Goal: Find specific page/section: Find specific page/section

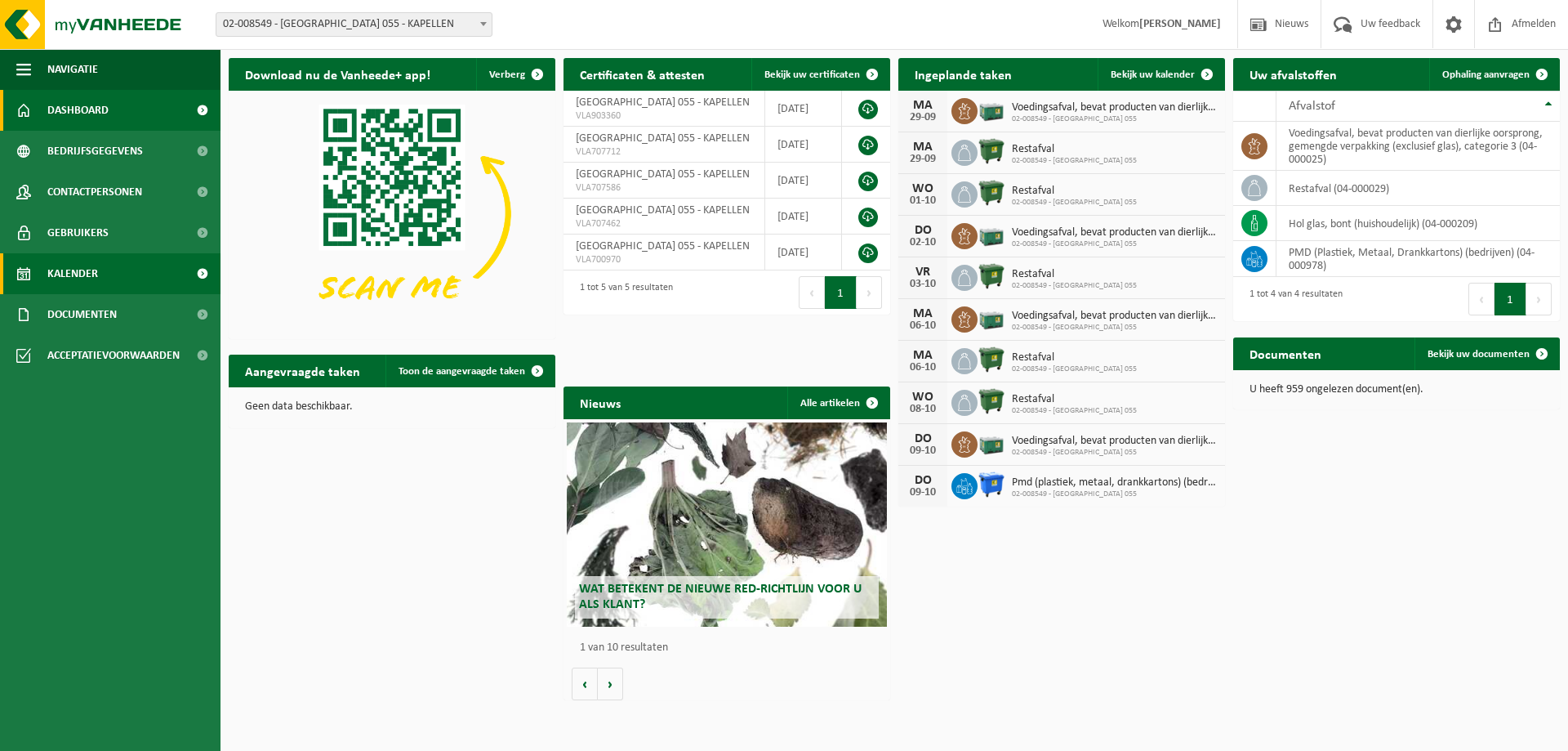
click at [85, 275] on span "Kalender" at bounding box center [73, 273] width 51 height 41
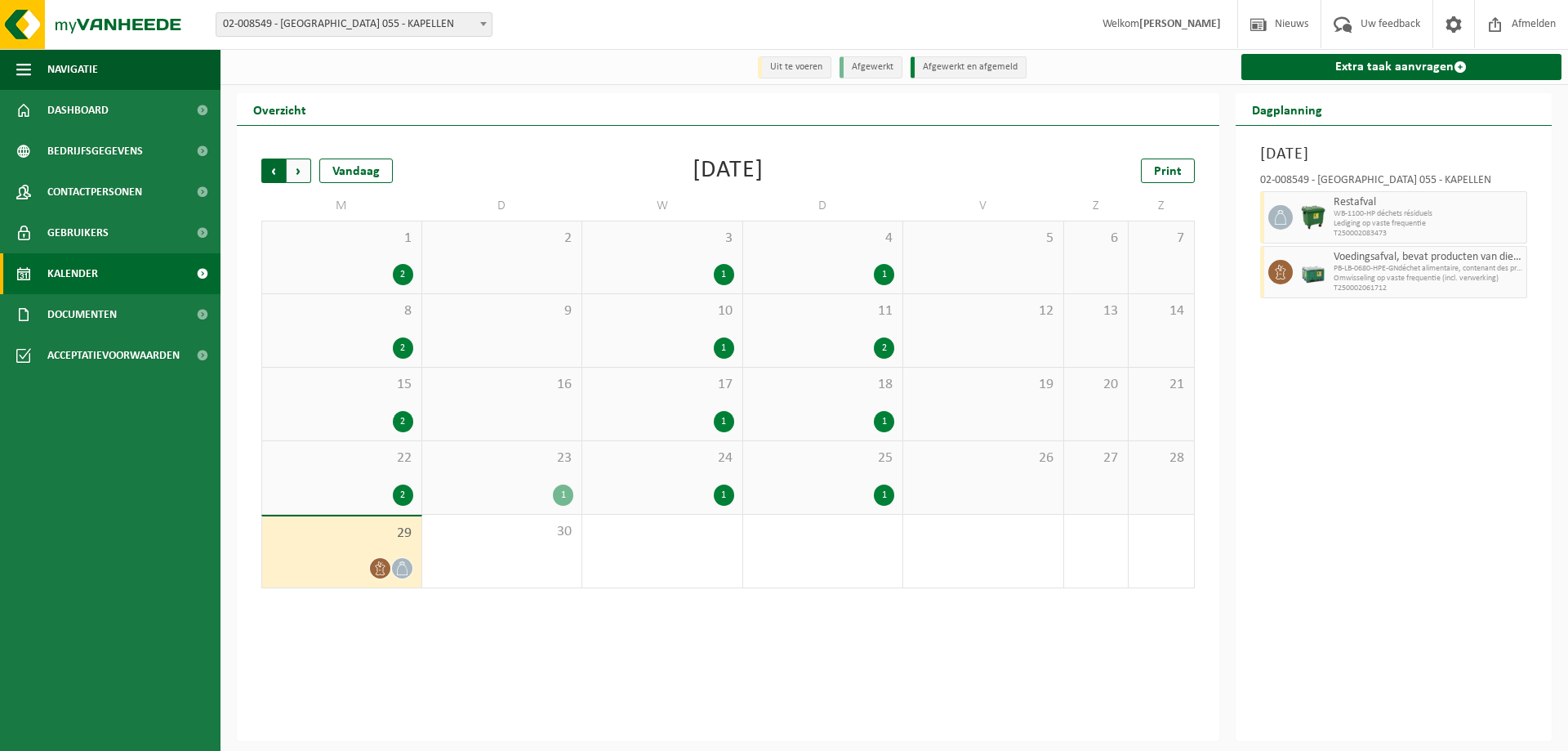
click at [298, 176] on span "Volgende" at bounding box center [298, 171] width 25 height 25
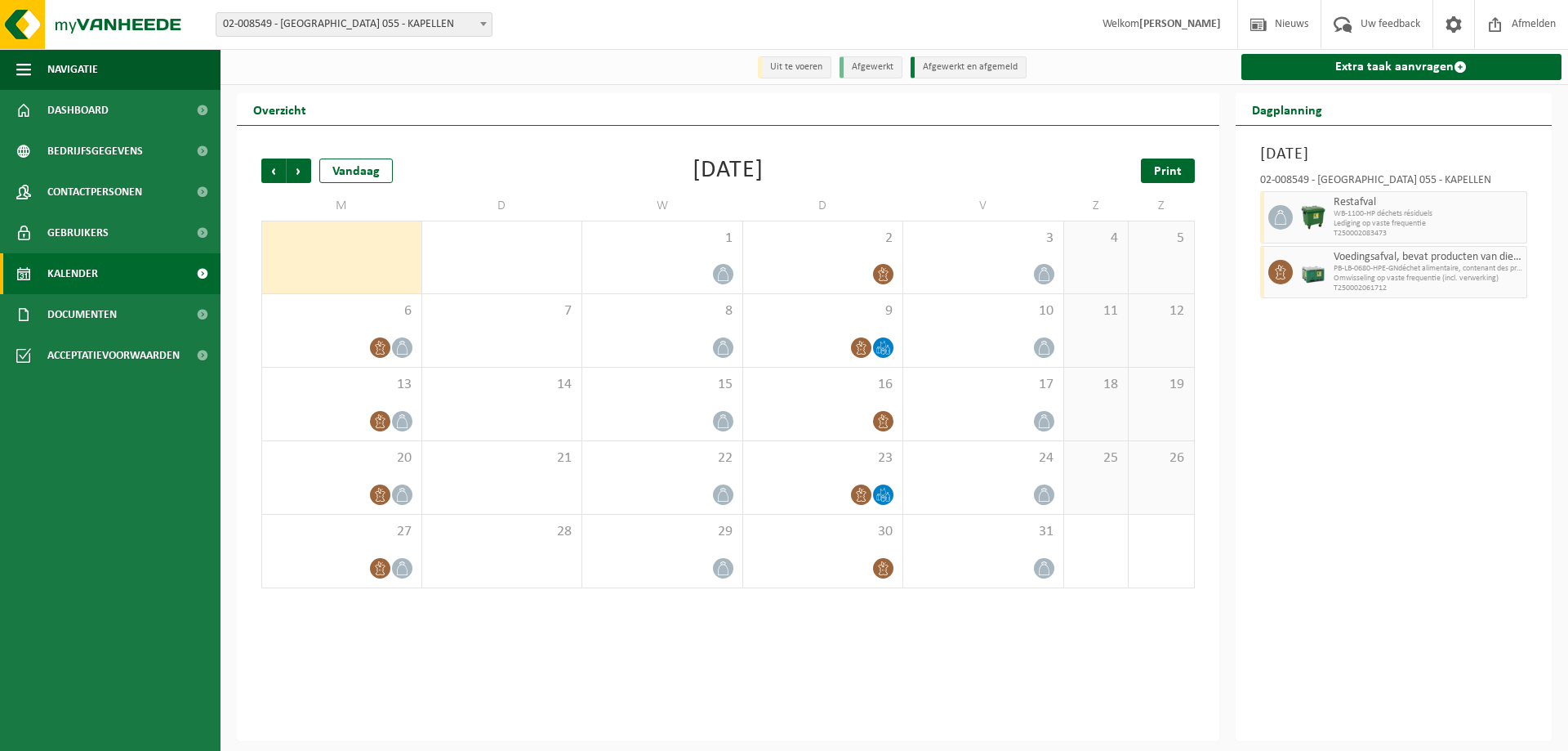
click at [1167, 173] on span "Print" at bounding box center [1167, 172] width 27 height 13
